Goal: Information Seeking & Learning: Understand process/instructions

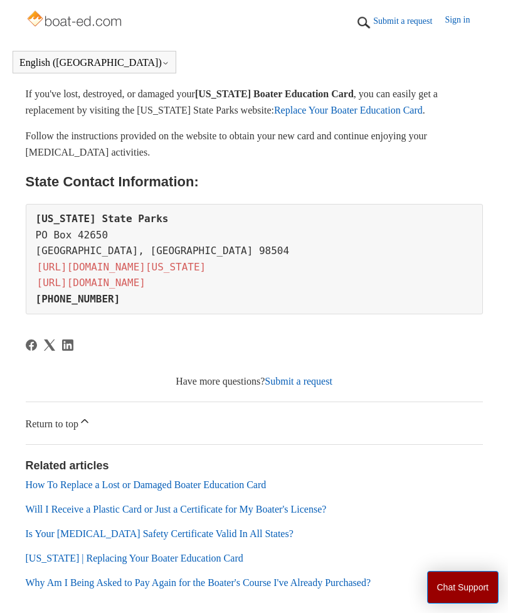
scroll to position [289, 0]
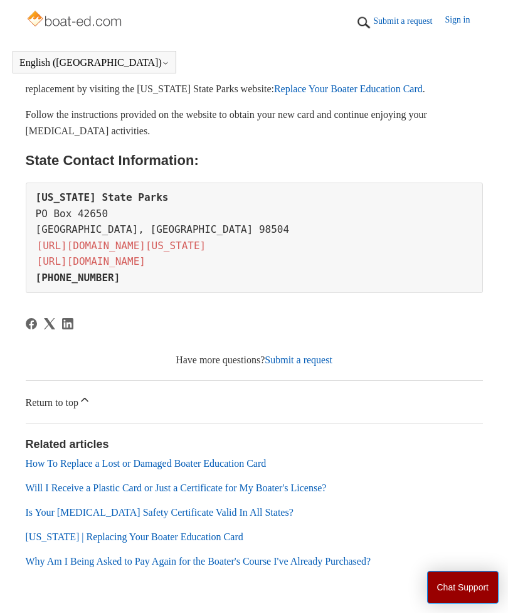
click at [248, 461] on link "How To Replace a Lost or Damaged Boater Education Card" at bounding box center [146, 463] width 241 height 11
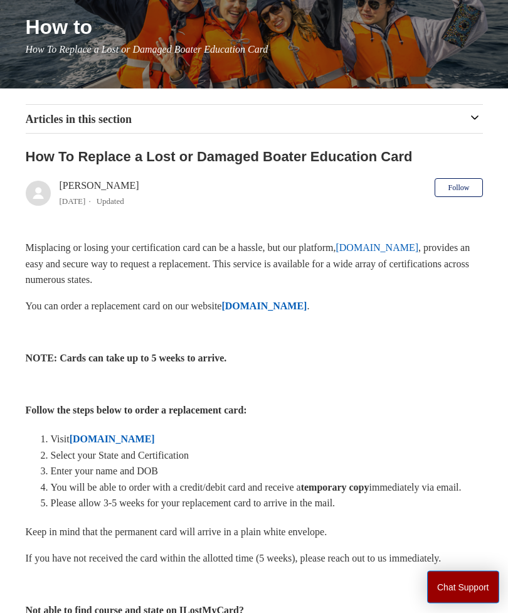
scroll to position [150, 0]
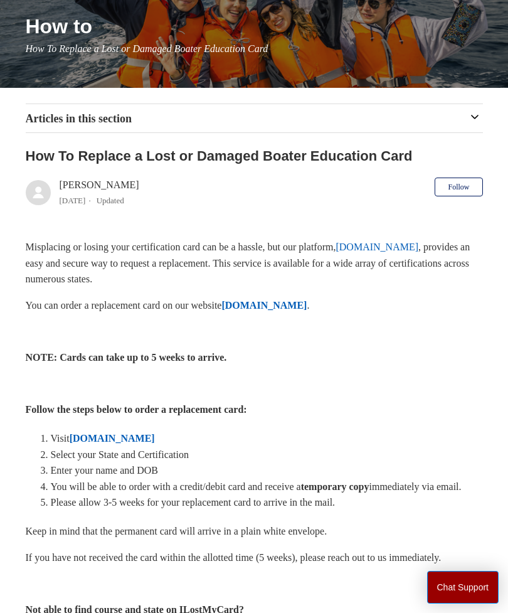
click at [307, 307] on strong "ILostMyCard.com" at bounding box center [263, 305] width 85 height 11
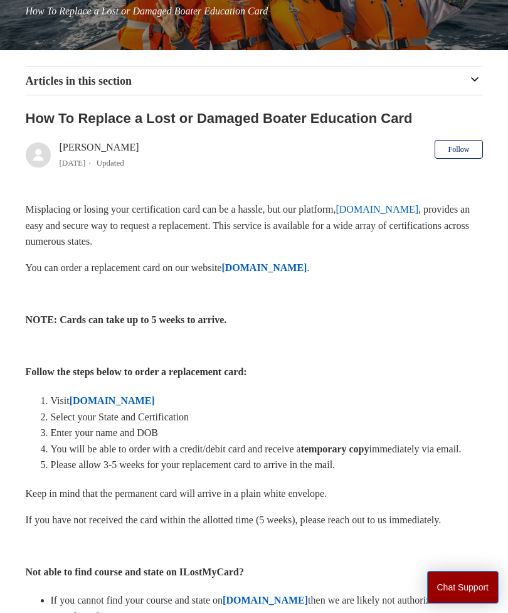
scroll to position [190, 0]
